Goal: Information Seeking & Learning: Check status

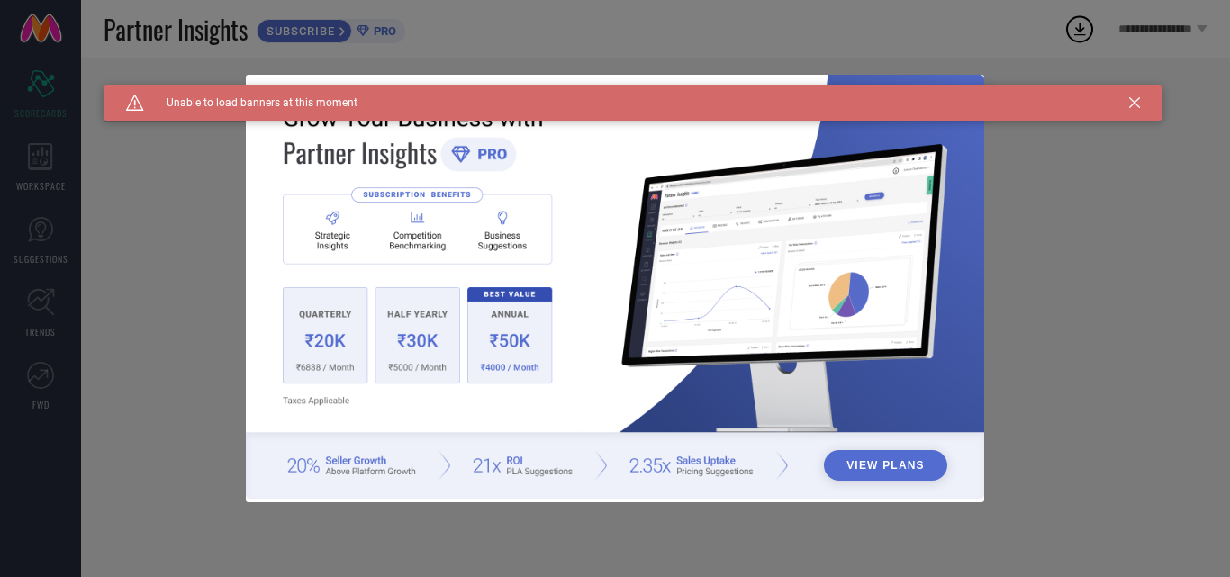
click at [1150, 101] on div "Caution Created with Sketch. Unable to load banners at this moment" at bounding box center [633, 103] width 1059 height 36
type input "All"
click at [1144, 100] on div "Caution Created with Sketch. Unable to load banners at this moment" at bounding box center [633, 103] width 1059 height 36
click at [1132, 99] on icon at bounding box center [1134, 102] width 11 height 11
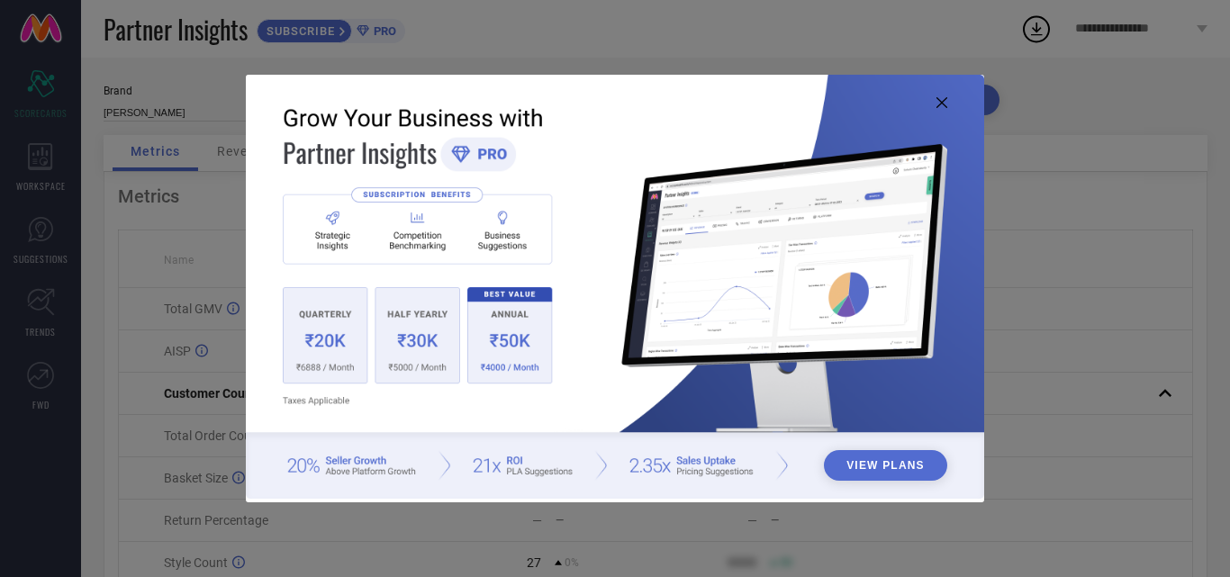
drag, startPoint x: 935, startPoint y: 113, endPoint x: 947, endPoint y: 108, distance: 12.9
click at [936, 113] on img at bounding box center [615, 287] width 738 height 424
click at [954, 104] on img at bounding box center [615, 287] width 738 height 424
click at [947, 102] on img at bounding box center [615, 287] width 738 height 424
click at [944, 110] on img at bounding box center [615, 287] width 738 height 424
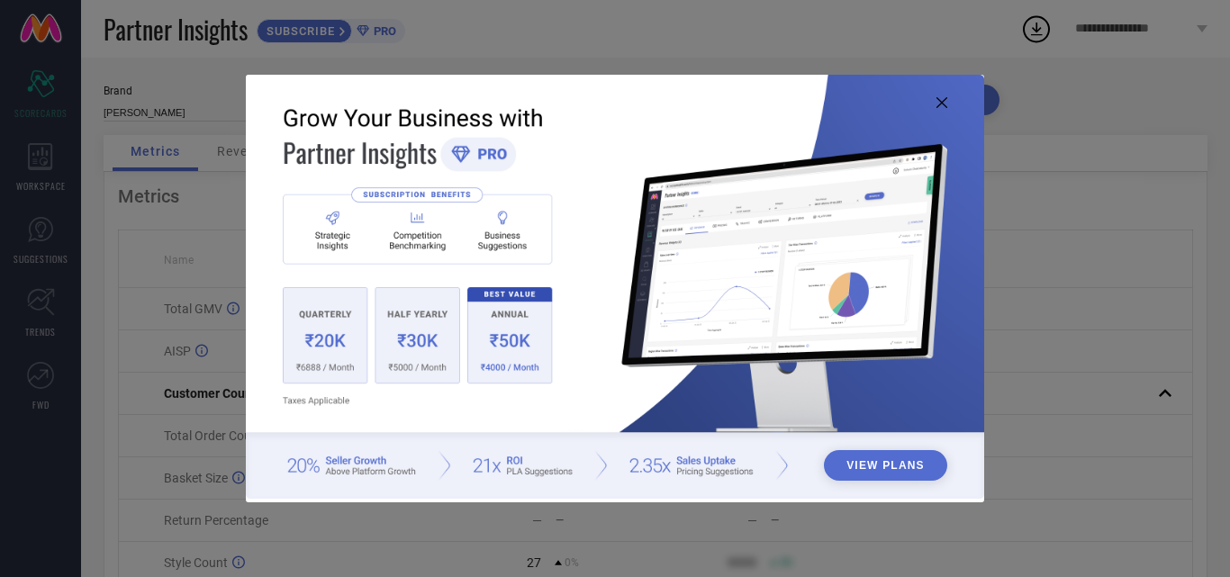
click at [944, 107] on icon at bounding box center [941, 102] width 11 height 11
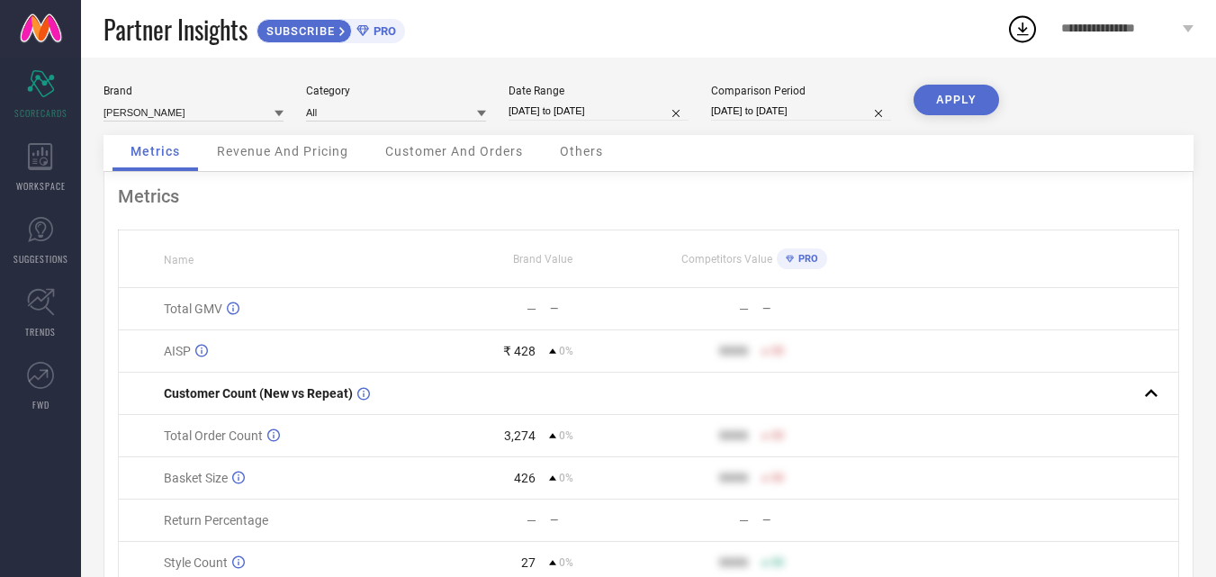
select select "8"
select select "2025"
select select "9"
select select "2025"
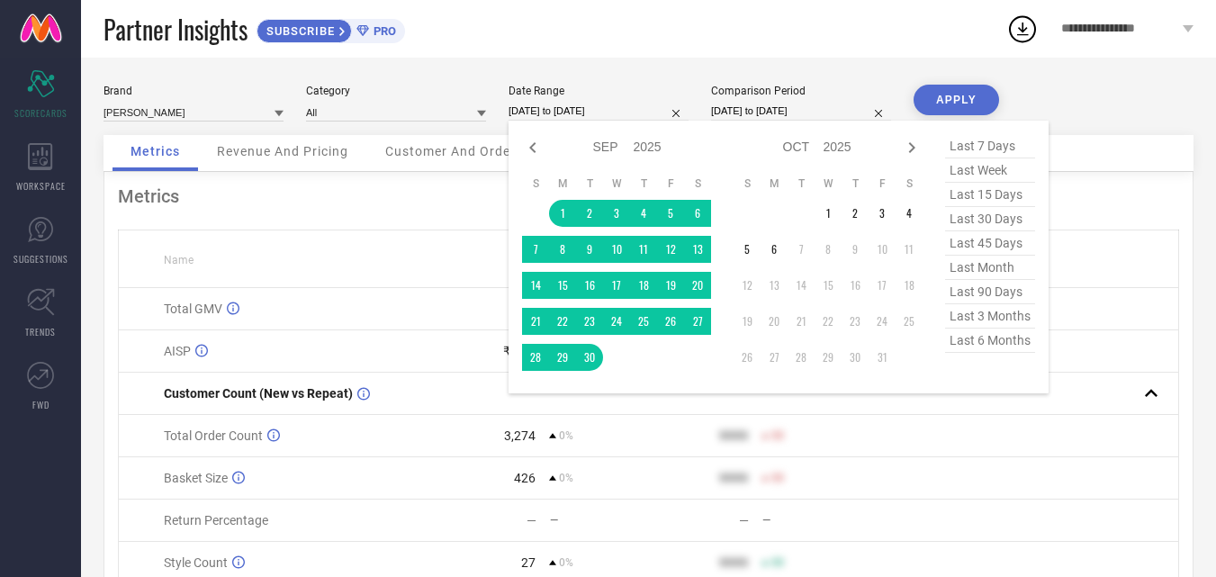
click at [567, 105] on input "[DATE] to [DATE]" at bounding box center [599, 111] width 180 height 19
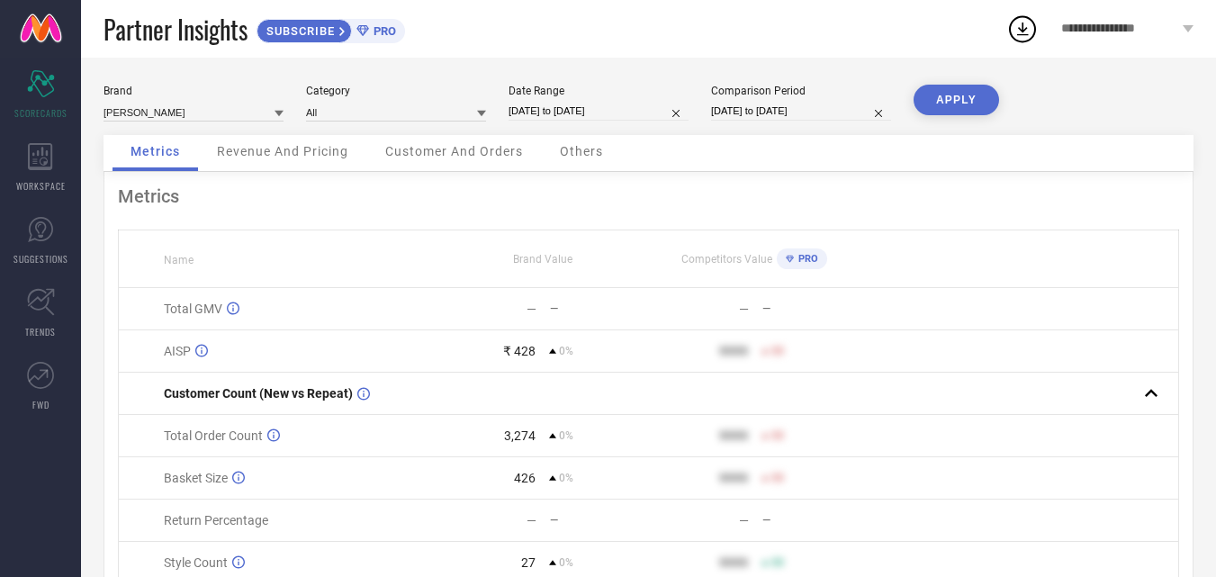
click at [947, 111] on button "APPLY" at bounding box center [957, 100] width 86 height 31
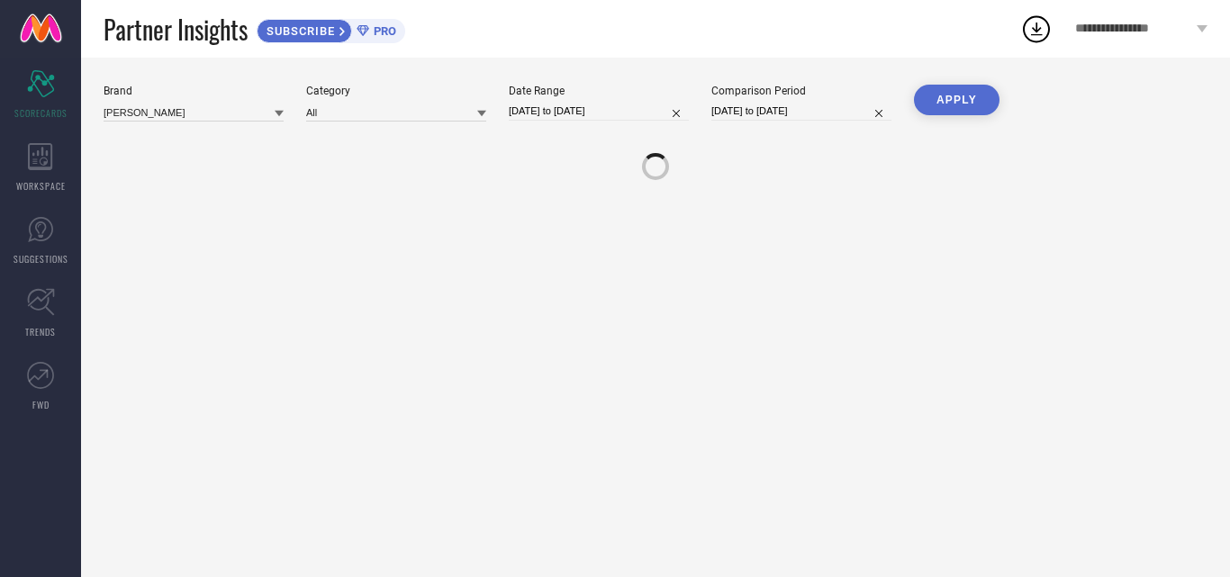
click at [953, 96] on button "APPLY" at bounding box center [957, 100] width 86 height 31
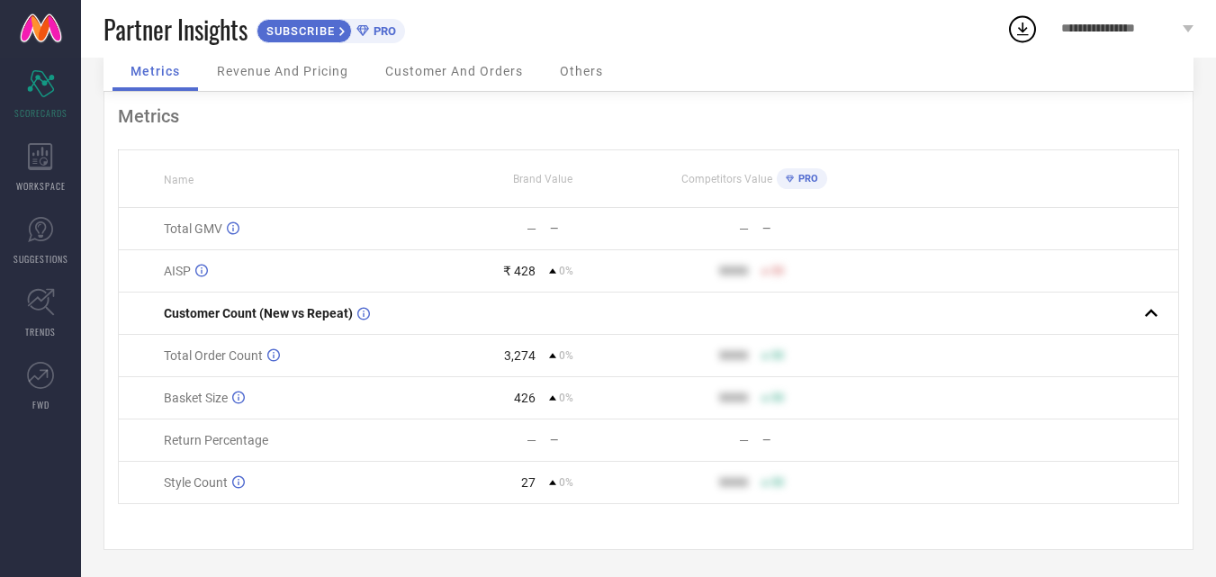
scroll to position [84, 0]
